Goal: Transaction & Acquisition: Purchase product/service

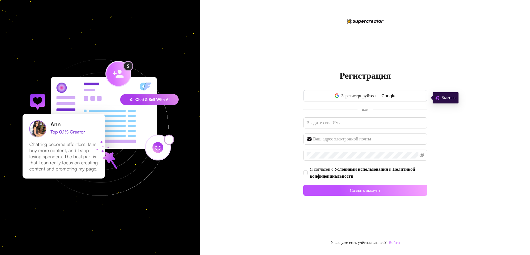
click at [350, 97] on ya-tr-span "Зарегистрируйтесь в Google" at bounding box center [369, 95] width 55 height 5
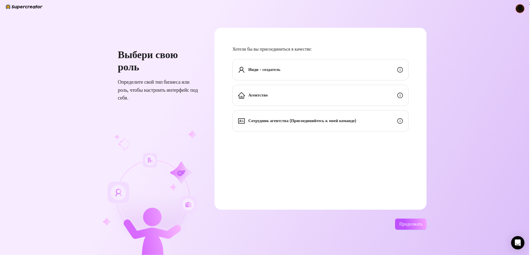
click at [276, 70] on ya-tr-span "Инди - создатель" at bounding box center [264, 69] width 32 height 5
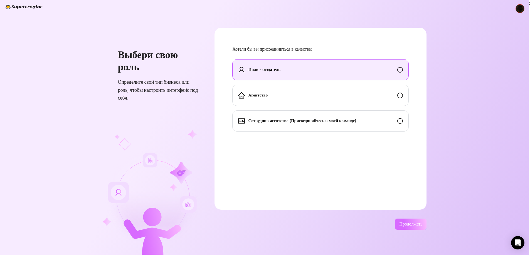
click at [408, 226] on ya-tr-span "Продолжать" at bounding box center [410, 224] width 23 height 5
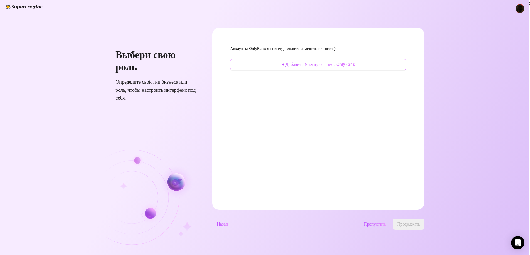
click at [318, 69] on button "+ Добавить Учетную запись OnlyFans" at bounding box center [318, 64] width 176 height 11
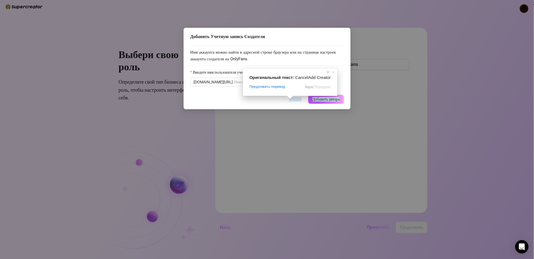
click at [291, 103] on button "Отмена" at bounding box center [295, 99] width 21 height 9
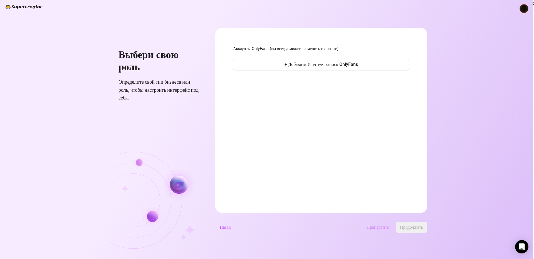
click at [380, 227] on ya-tr-span "Пропустить" at bounding box center [378, 227] width 23 height 5
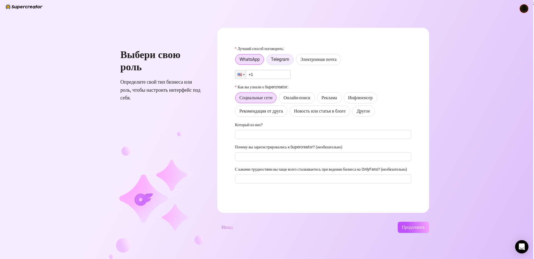
click at [276, 60] on ya-tr-span "Telegram" at bounding box center [280, 59] width 18 height 5
click at [268, 61] on input "Telegram" at bounding box center [268, 61] width 0 height 0
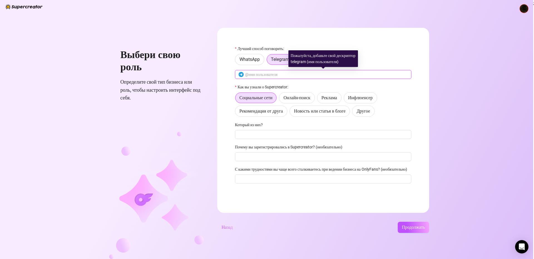
click at [265, 75] on input "text" at bounding box center [326, 75] width 163 height 6
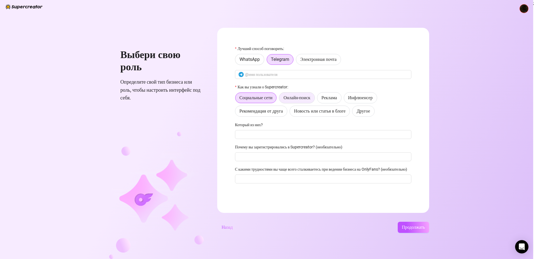
click at [298, 97] on ya-tr-span "Онлайн-поиск" at bounding box center [297, 97] width 27 height 5
click at [281, 99] on input "Онлайн-поиск" at bounding box center [281, 99] width 0 height 0
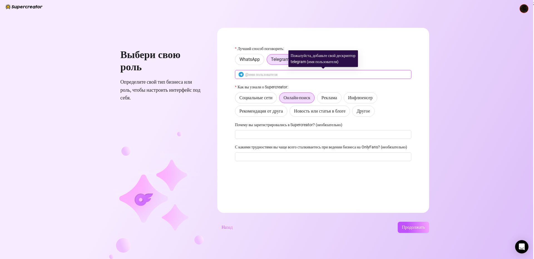
click at [272, 74] on input "text" at bounding box center [326, 75] width 163 height 6
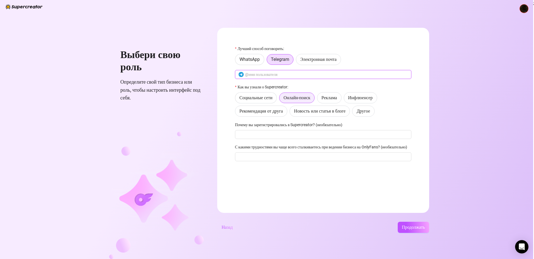
type input """
type input "@"
click at [483, 103] on div "Выбери свою роль Определите свой тип бизнеса или роль, чтобы настроить интерфей…" at bounding box center [267, 129] width 534 height 259
click at [333, 61] on ya-tr-span "Электронная почта" at bounding box center [319, 59] width 36 height 5
click at [298, 61] on input "Электронная почта" at bounding box center [298, 61] width 0 height 0
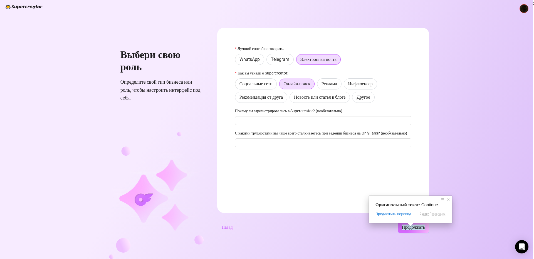
click at [414, 228] on ya-tr-span "Продолжать" at bounding box center [413, 227] width 23 height 5
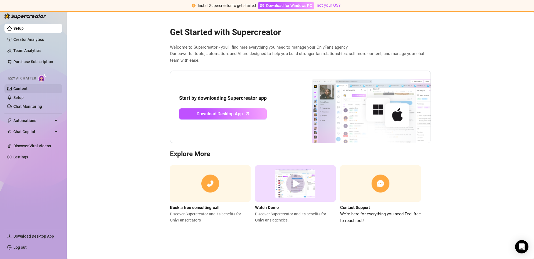
click at [22, 91] on link "Content" at bounding box center [20, 89] width 14 height 4
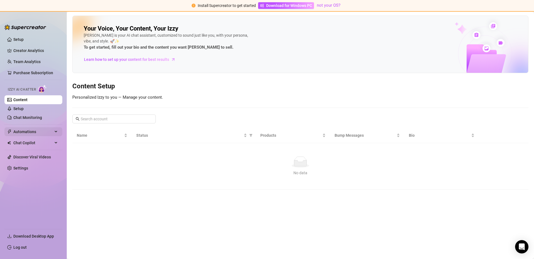
click at [26, 132] on ya-tr-span "Automations" at bounding box center [24, 132] width 23 height 4
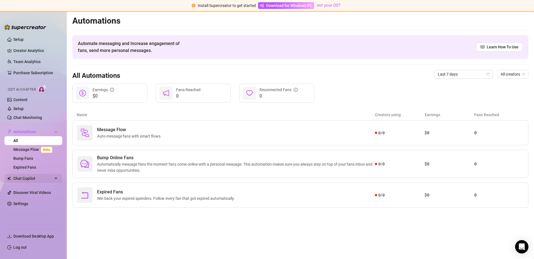
click at [45, 178] on span "Chat Copilot" at bounding box center [33, 178] width 40 height 9
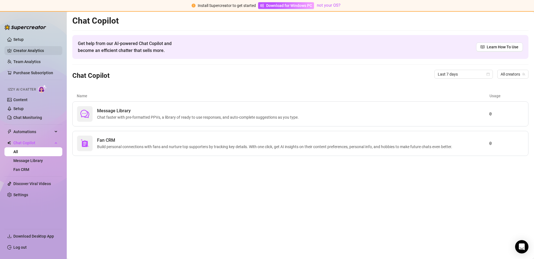
click at [27, 47] on link "Creator Analytics" at bounding box center [35, 50] width 45 height 9
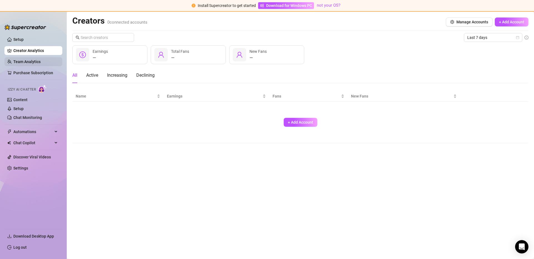
click at [32, 64] on link "Team Analytics" at bounding box center [26, 62] width 27 height 4
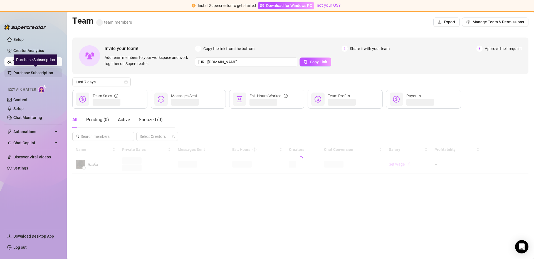
click at [32, 71] on link "Purchase Subscription" at bounding box center [35, 72] width 45 height 9
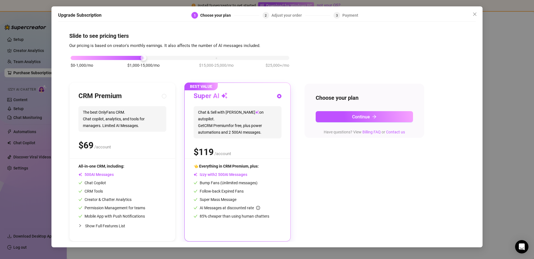
drag, startPoint x: 198, startPoint y: 143, endPoint x: 217, endPoint y: 147, distance: 19.6
click at [217, 147] on span "0 1 2 3 4 5 6 7 8 9 0 1 2 3 4 5 6 7 8 9 0 1 2 3 4 5 6 7 8 9" at bounding box center [206, 152] width 24 height 13
click at [243, 145] on div "$ /account" at bounding box center [238, 152] width 88 height 14
drag, startPoint x: 214, startPoint y: 148, endPoint x: 191, endPoint y: 148, distance: 22.5
click at [191, 148] on div "BEST VALUE Super AI Chat & Sell with Izzy on autopilot. Get CRM Premium for fre…" at bounding box center [238, 162] width 106 height 159
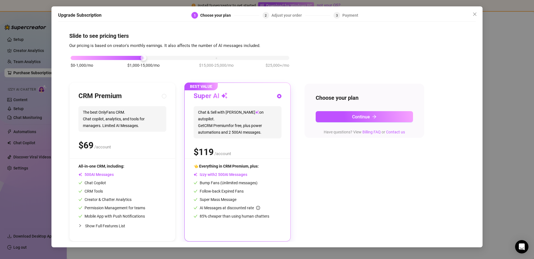
click at [246, 152] on div "$ /account" at bounding box center [238, 152] width 88 height 14
click at [340, 116] on button "Continue" at bounding box center [364, 116] width 97 height 11
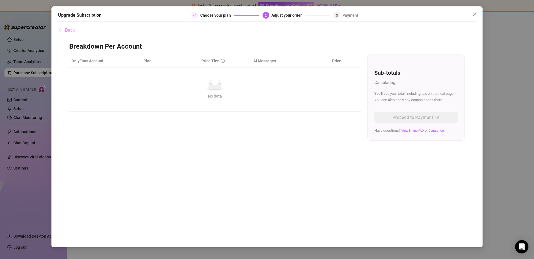
click at [62, 29] on icon "arrow-left" at bounding box center [60, 30] width 4 height 4
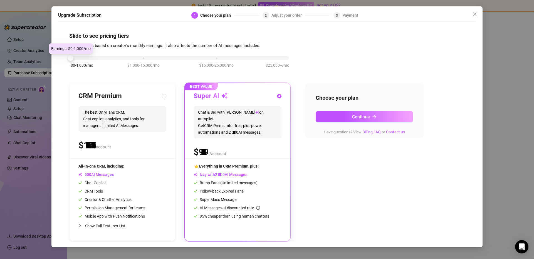
drag, startPoint x: 145, startPoint y: 58, endPoint x: 81, endPoint y: 57, distance: 64.0
click at [77, 56] on div "$0-1,000/mo $1,000-15,000/mo $15,000-25,000/mo $25,000+/mo" at bounding box center [180, 56] width 219 height 3
drag, startPoint x: 92, startPoint y: 174, endPoint x: 113, endPoint y: 177, distance: 21.3
click at [113, 177] on span "AI Messages" at bounding box center [95, 175] width 35 height 4
radio input "true"
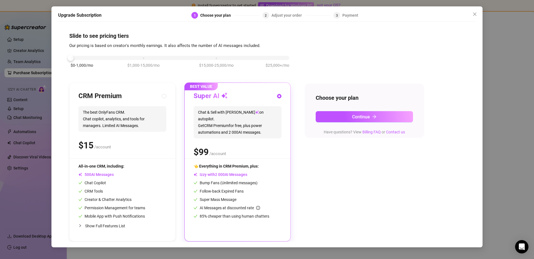
radio input "false"
click at [94, 197] on div "All-in-one CRM, including: AI Messages Chat Copilot CRM Tools Creator & Chatter…" at bounding box center [111, 191] width 67 height 56
